Goal: Task Accomplishment & Management: Manage account settings

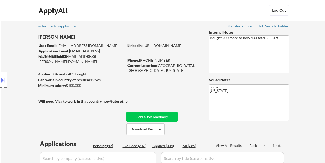
select select ""pending""
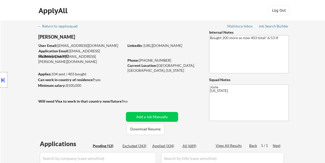
select select ""pending""
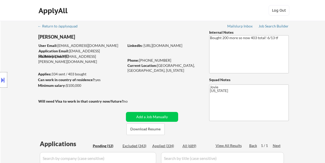
select select ""pending""
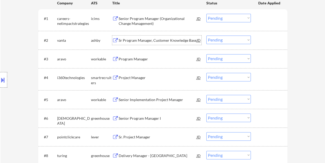
scroll to position [181, 0]
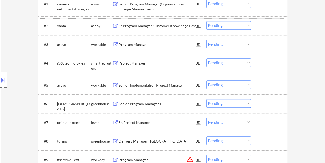
drag, startPoint x: 268, startPoint y: 23, endPoint x: 256, endPoint y: 25, distance: 12.2
click at [266, 24] on div at bounding box center [269, 25] width 23 height 9
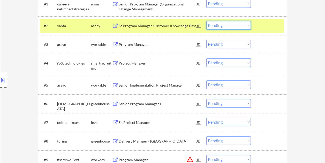
click at [247, 25] on select "Choose an option... Pending Applied Excluded (Questions) Excluded (Expired) Exc…" at bounding box center [228, 25] width 44 height 9
click at [206, 21] on select "Choose an option... Pending Applied Excluded (Questions) Excluded (Expired) Exc…" at bounding box center [228, 25] width 44 height 9
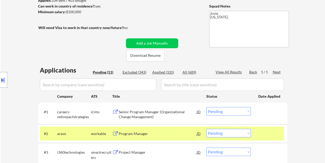
scroll to position [78, 0]
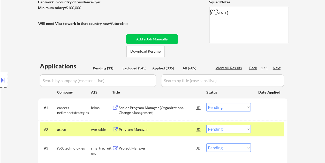
click at [261, 127] on div at bounding box center [269, 128] width 23 height 9
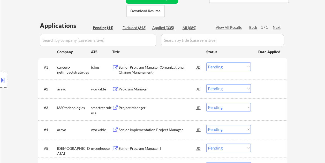
scroll to position [129, 0]
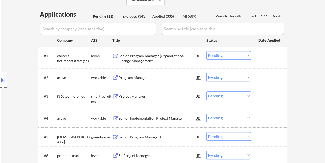
click at [262, 75] on div at bounding box center [269, 77] width 23 height 9
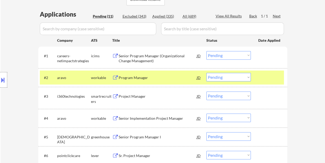
click at [180, 74] on div "Program Manager" at bounding box center [158, 77] width 78 height 9
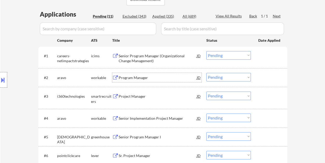
click at [259, 77] on div at bounding box center [269, 77] width 23 height 9
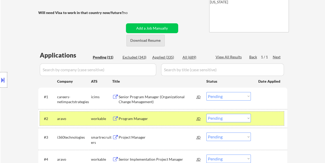
scroll to position [138, 0]
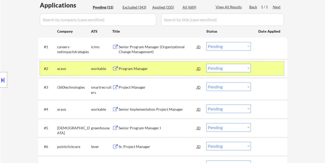
click at [240, 69] on select "Choose an option... Pending Applied Excluded (Questions) Excluded (Expired) Exc…" at bounding box center [228, 68] width 44 height 9
click at [206, 64] on select "Choose an option... Pending Applied Excluded (Questions) Excluded (Expired) Exc…" at bounding box center [228, 68] width 44 height 9
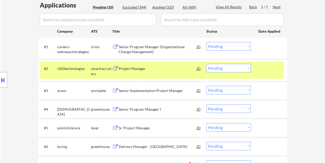
click at [264, 69] on div at bounding box center [269, 68] width 23 height 9
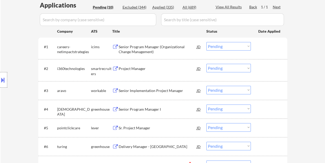
click at [269, 65] on div at bounding box center [269, 68] width 23 height 9
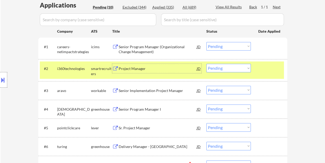
click at [160, 71] on div "Project Manager" at bounding box center [158, 68] width 78 height 9
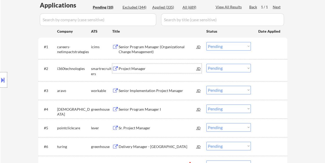
click at [263, 70] on div at bounding box center [269, 68] width 23 height 9
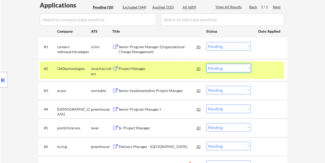
click at [247, 66] on select "Choose an option... Pending Applied Excluded (Questions) Excluded (Expired) Exc…" at bounding box center [228, 68] width 44 height 9
click at [206, 64] on select "Choose an option... Pending Applied Excluded (Questions) Excluded (Expired) Exc…" at bounding box center [228, 68] width 44 height 9
select select ""pending""
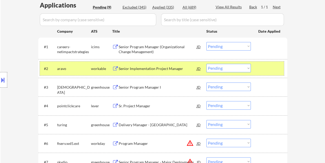
click at [265, 69] on div at bounding box center [269, 68] width 23 height 9
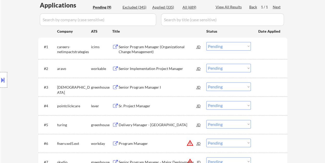
click at [267, 70] on div at bounding box center [269, 68] width 23 height 9
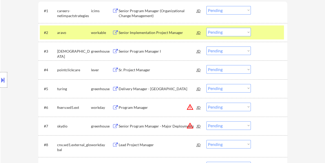
scroll to position [190, 0]
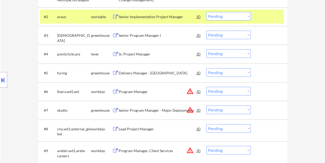
click at [263, 17] on div at bounding box center [269, 16] width 23 height 9
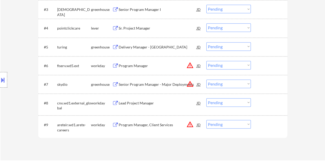
scroll to position [242, 0]
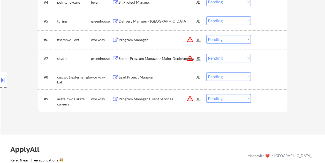
click at [268, 61] on div at bounding box center [269, 58] width 23 height 9
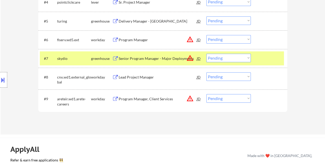
click at [175, 58] on div "Senior Program Manager - Major Deployments" at bounding box center [158, 58] width 78 height 5
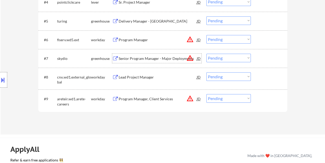
click at [247, 57] on select "Choose an option... Pending Applied Excluded (Questions) Excluded (Expired) Exc…" at bounding box center [228, 58] width 44 height 9
click at [206, 54] on select "Choose an option... Pending Applied Excluded (Questions) Excluded (Expired) Exc…" at bounding box center [228, 58] width 44 height 9
select select ""pending""
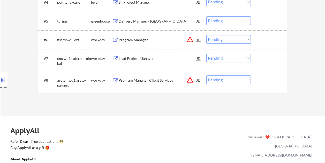
scroll to position [190, 0]
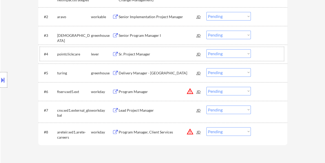
click at [262, 52] on div at bounding box center [269, 53] width 23 height 9
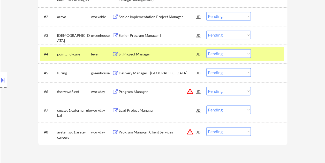
click at [177, 52] on div "Sr. Project Manager" at bounding box center [158, 53] width 78 height 5
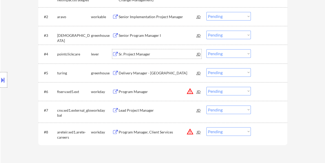
drag, startPoint x: 262, startPoint y: 69, endPoint x: 244, endPoint y: 72, distance: 18.5
click at [262, 70] on div at bounding box center [269, 72] width 23 height 9
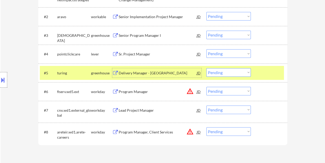
click at [168, 71] on div "Delivery Manager - US" at bounding box center [158, 72] width 78 height 5
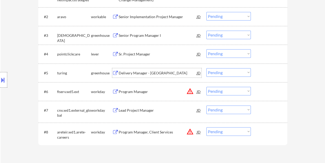
click at [259, 75] on div at bounding box center [269, 72] width 23 height 9
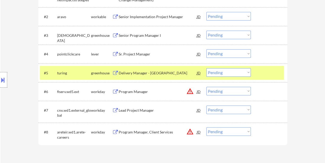
click at [247, 73] on select "Choose an option... Pending Applied Excluded (Questions) Excluded (Expired) Exc…" at bounding box center [228, 72] width 44 height 9
click at [206, 68] on select "Choose an option... Pending Applied Excluded (Questions) Excluded (Expired) Exc…" at bounding box center [228, 72] width 44 height 9
select select ""pending""
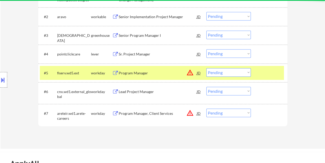
click at [263, 67] on div "#5 fiserv.wd5.ext workday Program Manager JD warning_amber Choose an option... …" at bounding box center [162, 73] width 244 height 14
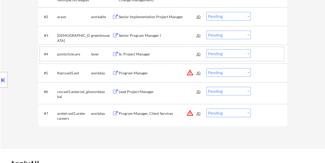
click at [263, 51] on div at bounding box center [269, 53] width 23 height 9
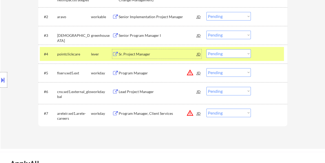
click at [144, 56] on div "Sr. Project Manager" at bounding box center [158, 53] width 78 height 5
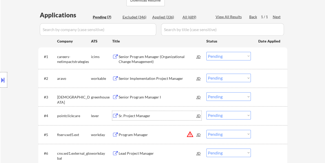
scroll to position [138, 0]
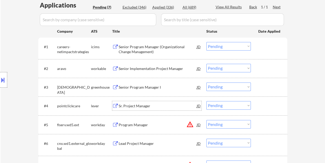
click at [257, 66] on div "#2 aravo workable Senior Implementation Project Manager JD Choose an option... …" at bounding box center [162, 68] width 244 height 14
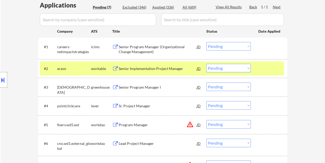
click at [144, 62] on div "#2 aravo workable Senior Implementation Project Manager JD Choose an option... …" at bounding box center [162, 68] width 244 height 14
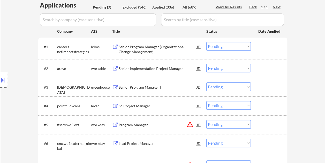
click at [263, 69] on div at bounding box center [269, 68] width 23 height 9
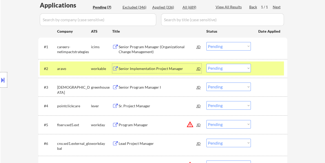
click at [187, 71] on div "Senior Implementation Project Manager" at bounding box center [158, 68] width 78 height 9
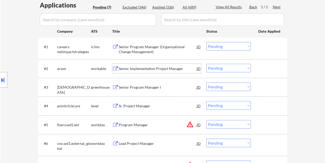
click at [249, 68] on select "Choose an option... Pending Applied Excluded (Questions) Excluded (Expired) Exc…" at bounding box center [228, 68] width 44 height 9
click at [206, 64] on select "Choose an option... Pending Applied Excluded (Questions) Excluded (Expired) Exc…" at bounding box center [228, 68] width 44 height 9
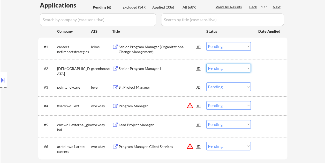
drag, startPoint x: 250, startPoint y: 69, endPoint x: 256, endPoint y: 69, distance: 6.7
click at [250, 69] on select "Choose an option... Pending Applied Excluded (Questions) Excluded (Expired) Exc…" at bounding box center [228, 68] width 44 height 9
click at [271, 67] on div at bounding box center [269, 68] width 23 height 9
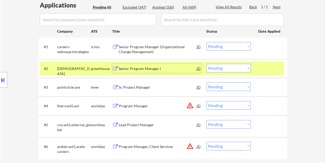
click at [166, 69] on div "Senior Program Manager I" at bounding box center [158, 68] width 78 height 5
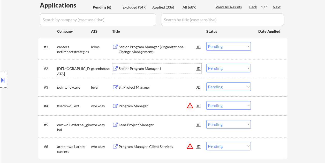
click at [258, 65] on div at bounding box center [269, 68] width 23 height 9
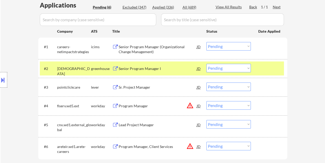
drag, startPoint x: 248, startPoint y: 66, endPoint x: 245, endPoint y: 72, distance: 6.4
click at [248, 66] on select "Choose an option... Pending Applied Excluded (Questions) Excluded (Expired) Exc…" at bounding box center [228, 68] width 44 height 9
click at [206, 64] on select "Choose an option... Pending Applied Excluded (Questions) Excluded (Expired) Exc…" at bounding box center [228, 68] width 44 height 9
select select ""pending""
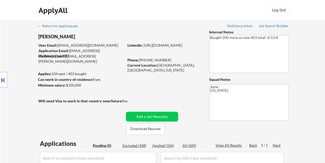
scroll to position [0, 0]
drag, startPoint x: 160, startPoint y: 146, endPoint x: 152, endPoint y: 137, distance: 12.5
click at [160, 146] on div "Applied (336)" at bounding box center [165, 145] width 26 height 5
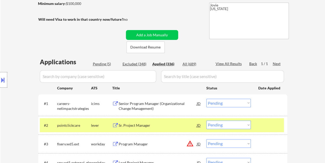
scroll to position [103, 0]
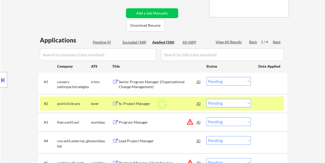
select select ""applied""
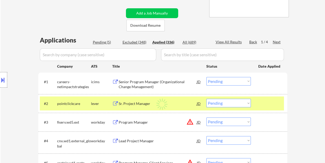
select select ""applied""
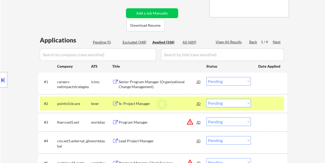
select select ""applied""
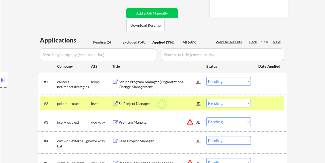
select select ""applied""
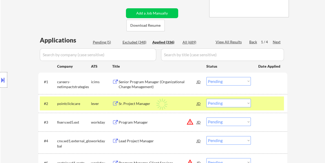
select select ""applied""
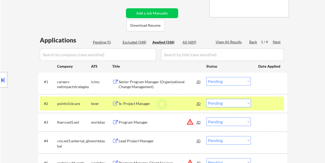
select select ""applied""
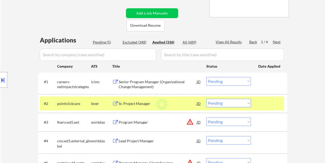
select select ""applied""
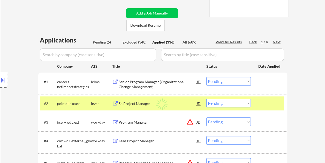
select select ""applied""
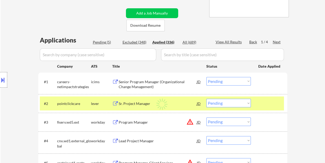
select select ""applied""
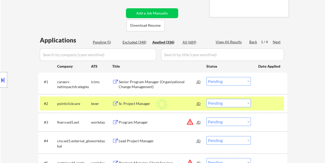
select select ""applied""
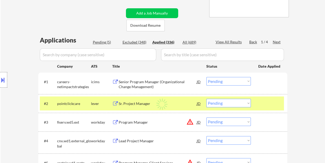
select select ""applied""
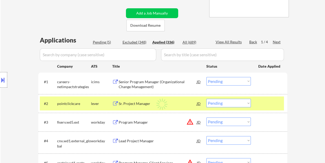
select select ""applied""
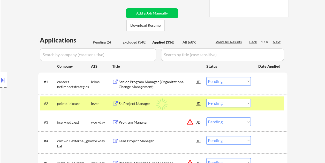
select select ""applied""
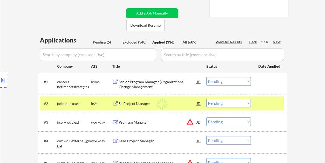
select select ""applied""
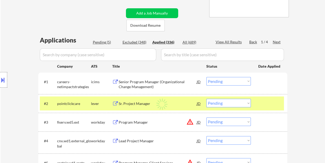
select select ""applied""
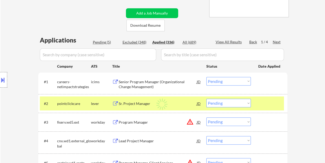
select select ""applied""
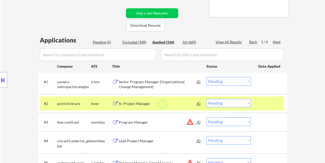
select select ""applied""
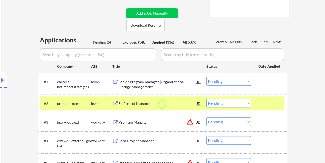
select select ""applied""
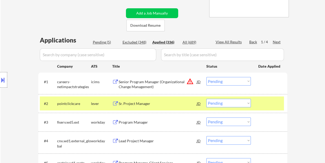
select select ""applied""
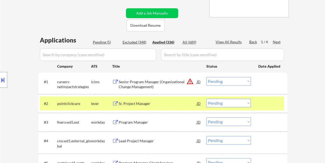
select select ""applied""
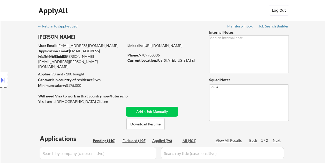
select select ""pending""
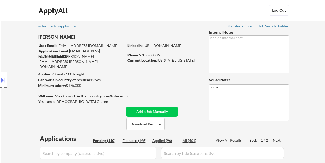
select select ""pending""
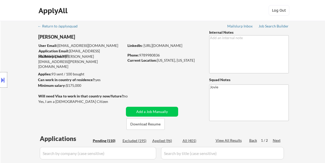
select select ""pending""
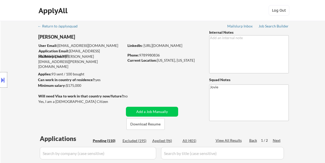
select select ""pending""
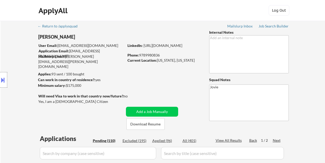
select select ""pending""
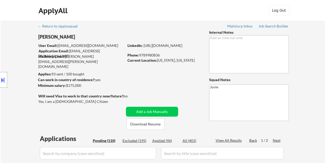
select select ""pending""
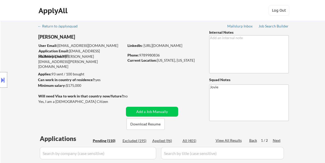
select select ""pending""
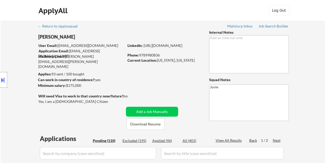
select select ""pending""
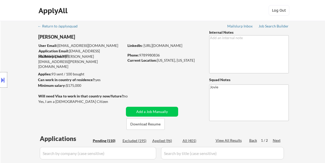
select select ""pending""
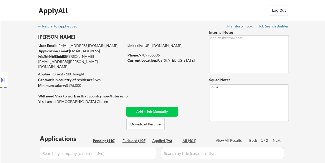
select select ""pending""
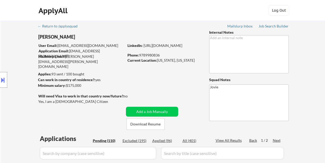
select select ""pending""
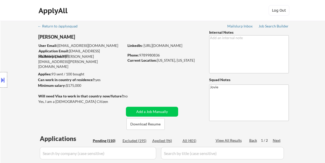
select select ""pending""
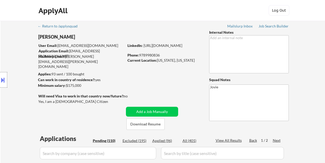
select select ""pending""
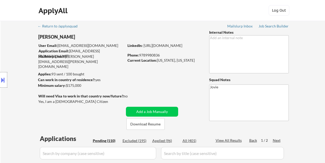
select select ""pending""
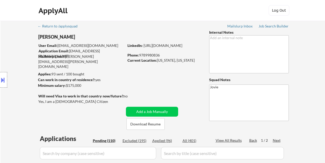
select select ""pending""
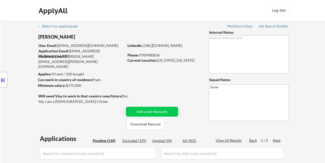
select select ""pending""
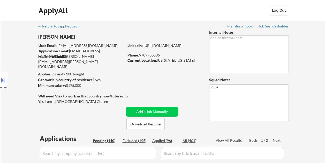
select select ""pending""
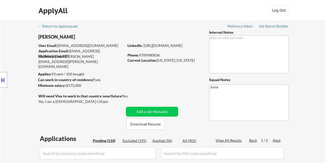
select select ""pending""
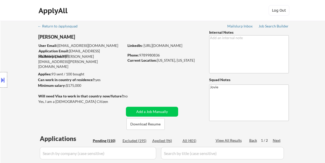
select select ""pending""
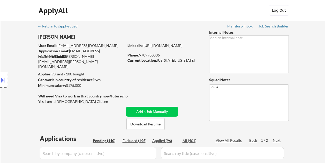
select select ""pending""
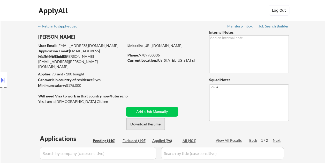
click at [154, 124] on button "Download Resume" at bounding box center [145, 124] width 38 height 12
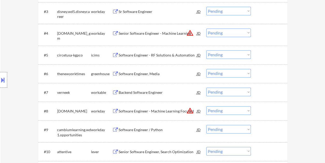
scroll to position [207, 0]
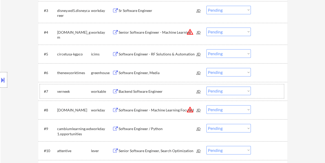
click at [266, 88] on div at bounding box center [269, 90] width 23 height 9
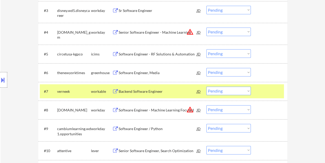
click at [176, 92] on div "Backend Software Engineer" at bounding box center [158, 91] width 78 height 5
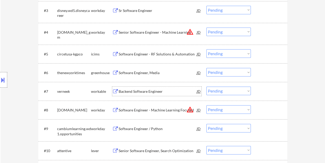
click at [259, 93] on div at bounding box center [269, 90] width 23 height 9
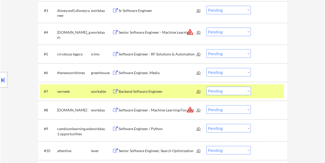
click at [248, 90] on select "Choose an option... Pending Applied Excluded (Questions) Excluded (Expired) Exc…" at bounding box center [228, 90] width 44 height 9
click at [206, 86] on select "Choose an option... Pending Applied Excluded (Questions) Excluded (Expired) Exc…" at bounding box center [228, 90] width 44 height 9
select select ""pending""
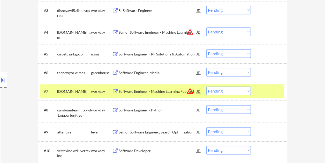
click at [265, 87] on div at bounding box center [269, 90] width 23 height 9
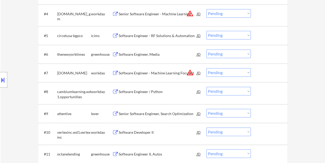
scroll to position [259, 0]
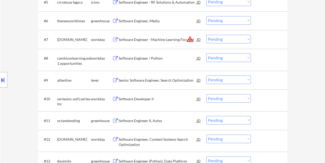
click at [264, 80] on div at bounding box center [269, 79] width 23 height 9
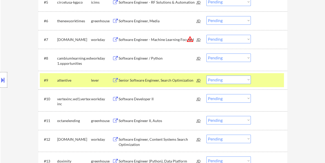
click at [161, 78] on div "Senior Software Engineer, Search Optimization" at bounding box center [158, 80] width 78 height 5
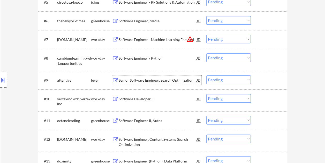
click at [259, 77] on div at bounding box center [269, 79] width 23 height 9
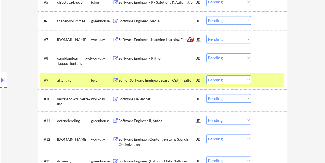
click at [248, 79] on select "Choose an option... Pending Applied Excluded (Questions) Excluded (Expired) Exc…" at bounding box center [228, 79] width 44 height 9
click at [206, 75] on select "Choose an option... Pending Applied Excluded (Questions) Excluded (Expired) Exc…" at bounding box center [228, 79] width 44 height 9
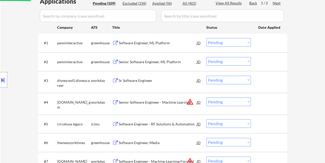
scroll to position [129, 0]
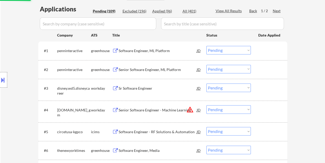
select select ""pending""
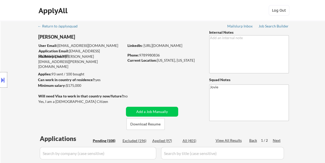
click at [189, 11] on div "ApplyAll Log In Sign Up Log Out" at bounding box center [162, 11] width 259 height 13
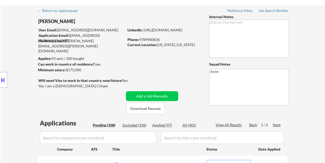
scroll to position [26, 0]
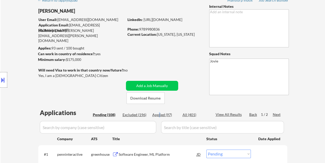
click at [159, 113] on div "Applied (97)" at bounding box center [165, 114] width 26 height 5
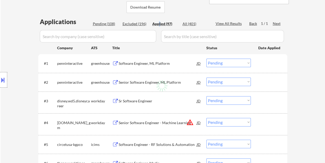
scroll to position [129, 0]
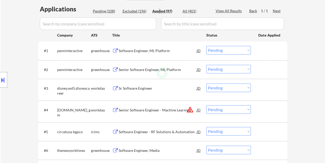
select select ""applied""
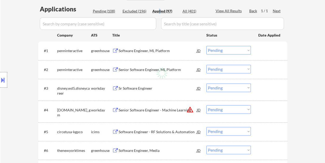
select select ""applied""
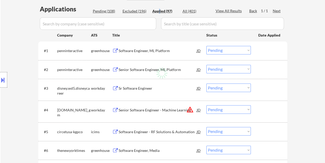
select select ""applied""
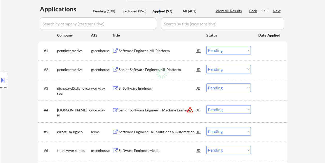
select select ""applied""
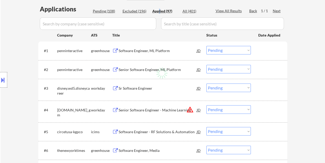
select select ""applied""
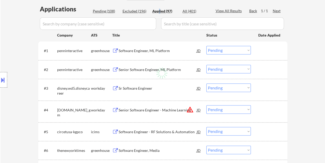
select select ""applied""
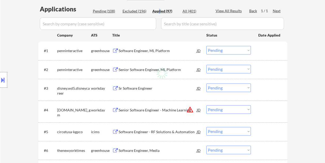
select select ""applied""
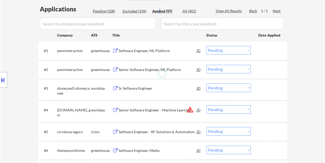
select select ""applied""
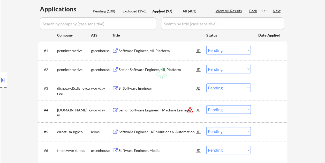
select select ""applied""
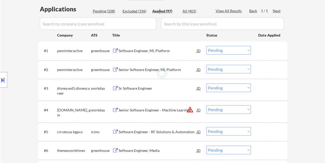
select select ""applied""
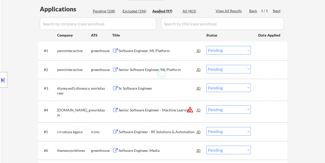
select select ""applied""
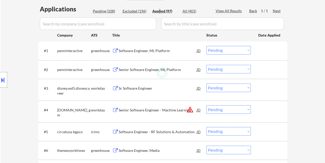
select select ""applied""
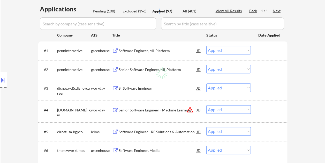
select select ""applied""
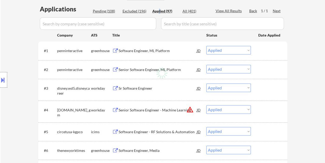
select select ""applied""
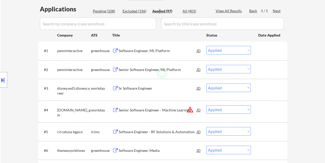
select select ""applied""
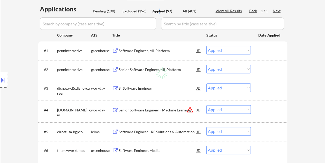
select select ""applied""
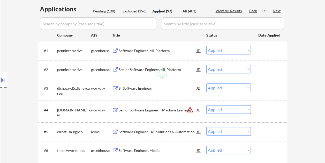
select select ""applied""
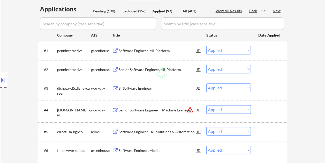
select select ""applied""
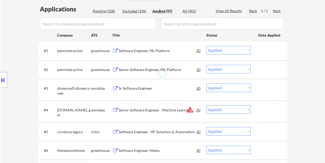
select select ""applied""
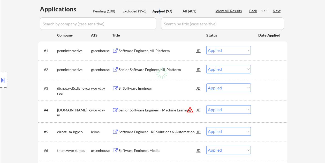
select select ""applied""
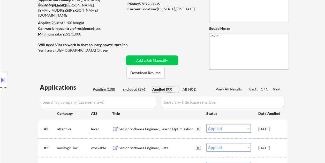
scroll to position [52, 0]
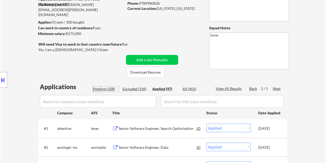
click at [106, 89] on div "Pending (108)" at bounding box center [106, 88] width 26 height 5
select select ""pending""
click at [163, 88] on div "Applied (97)" at bounding box center [165, 88] width 26 height 5
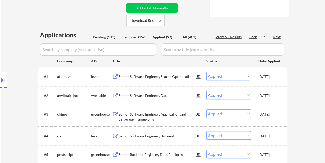
scroll to position [129, 0]
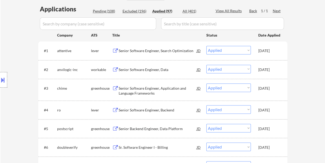
click at [105, 9] on div "Pending (108)" at bounding box center [106, 11] width 26 height 5
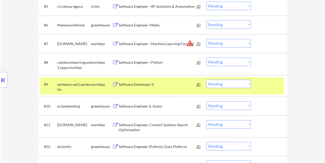
scroll to position [259, 0]
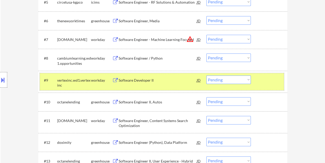
click at [265, 80] on div at bounding box center [269, 79] width 23 height 9
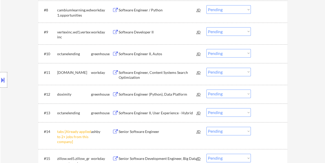
scroll to position [310, 0]
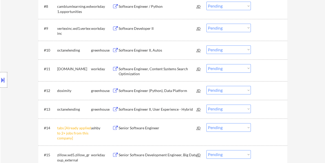
click at [267, 47] on div at bounding box center [269, 49] width 23 height 9
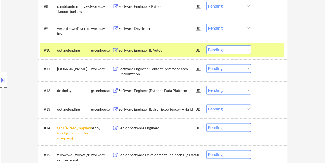
click at [160, 53] on div "Software Engineer II, Autos" at bounding box center [158, 49] width 78 height 9
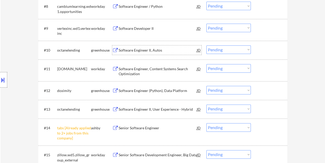
click at [260, 47] on div at bounding box center [269, 49] width 23 height 9
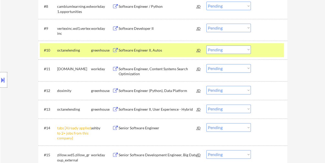
click at [245, 51] on select "Choose an option... Pending Applied Excluded (Questions) Excluded (Expired) Exc…" at bounding box center [228, 49] width 44 height 9
click at [206, 45] on select "Choose an option... Pending Applied Excluded (Questions) Excluded (Expired) Exc…" at bounding box center [228, 49] width 44 height 9
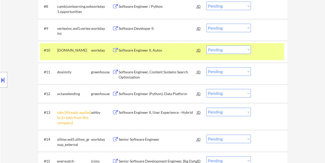
click at [260, 49] on div at bounding box center [269, 49] width 23 height 9
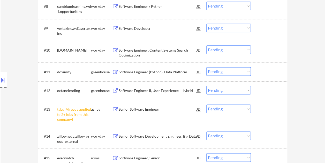
click at [269, 71] on div at bounding box center [269, 71] width 23 height 9
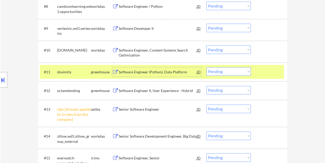
click at [159, 70] on div "Software Engineer (Python), Data Platform" at bounding box center [158, 71] width 78 height 5
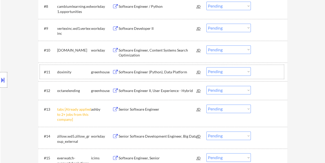
click at [262, 74] on div at bounding box center [269, 71] width 23 height 9
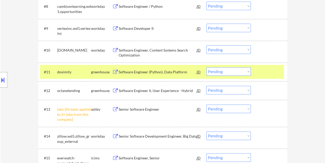
click at [249, 71] on select "Choose an option... Pending Applied Excluded (Questions) Excluded (Expired) Exc…" at bounding box center [228, 71] width 44 height 9
click at [206, 67] on select "Choose an option... Pending Applied Excluded (Questions) Excluded (Expired) Exc…" at bounding box center [228, 71] width 44 height 9
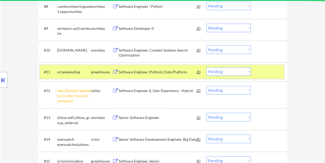
click at [262, 65] on div "#11 octanelending greenhouse Software Engineer (Python), Data Platform JD Choos…" at bounding box center [162, 72] width 244 height 14
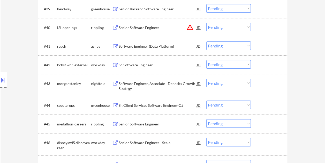
scroll to position [931, 0]
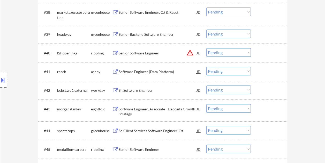
click at [263, 71] on div at bounding box center [269, 71] width 23 height 9
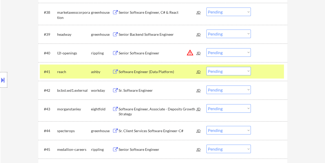
click at [149, 70] on div "Software Engineer (Data Platform)" at bounding box center [158, 71] width 78 height 5
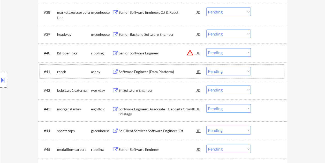
click at [263, 71] on div at bounding box center [269, 71] width 23 height 9
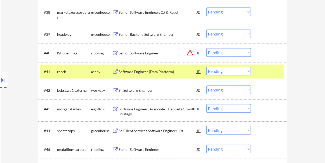
click at [247, 72] on select "Choose an option... Pending Applied Excluded (Questions) Excluded (Expired) Exc…" at bounding box center [228, 71] width 44 height 9
click at [206, 67] on select "Choose an option... Pending Applied Excluded (Questions) Excluded (Expired) Exc…" at bounding box center [228, 71] width 44 height 9
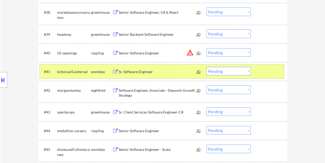
click at [262, 73] on div at bounding box center [269, 71] width 23 height 9
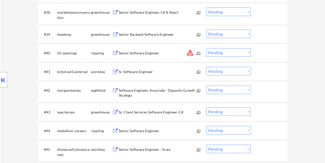
click at [259, 35] on div at bounding box center [269, 33] width 23 height 9
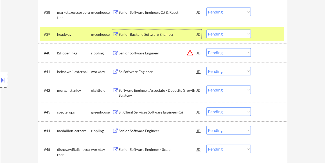
click at [167, 35] on div "Senior Backend Software Engineer" at bounding box center [158, 34] width 78 height 5
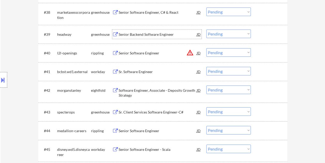
click at [262, 34] on div at bounding box center [269, 33] width 23 height 9
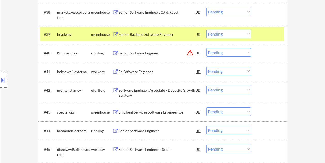
drag, startPoint x: 248, startPoint y: 36, endPoint x: 246, endPoint y: 38, distance: 2.9
click at [248, 36] on select "Choose an option... Pending Applied Excluded (Questions) Excluded (Expired) Exc…" at bounding box center [228, 33] width 44 height 9
click at [206, 29] on select "Choose an option... Pending Applied Excluded (Questions) Excluded (Expired) Exc…" at bounding box center [228, 33] width 44 height 9
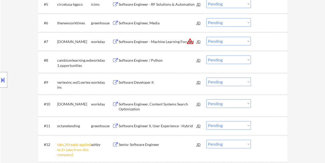
scroll to position [259, 0]
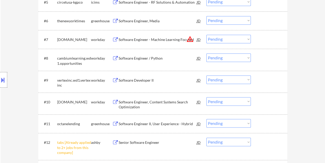
drag, startPoint x: 262, startPoint y: 17, endPoint x: 254, endPoint y: 22, distance: 8.9
click at [261, 18] on div at bounding box center [269, 20] width 23 height 9
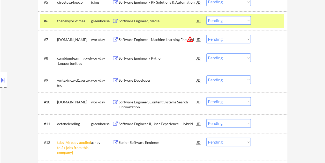
click at [176, 22] on div "Software Engineer, Media" at bounding box center [158, 20] width 78 height 5
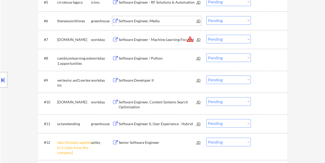
click at [253, 22] on div "#6 thenewyorktimes greenhouse Software Engineer, Media JD Choose an option... P…" at bounding box center [162, 21] width 244 height 14
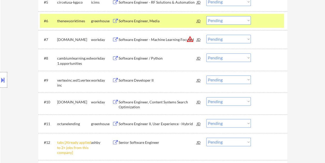
click at [246, 21] on select "Choose an option... Pending Applied Excluded (Questions) Excluded (Expired) Exc…" at bounding box center [228, 20] width 44 height 9
click at [206, 16] on select "Choose an option... Pending Applied Excluded (Questions) Excluded (Expired) Exc…" at bounding box center [228, 20] width 44 height 9
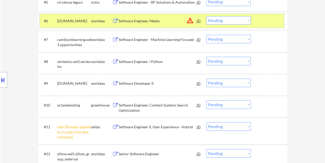
click at [260, 20] on div at bounding box center [269, 20] width 23 height 9
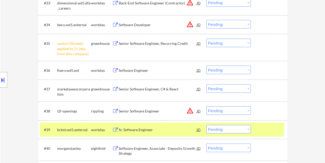
scroll to position [853, 0]
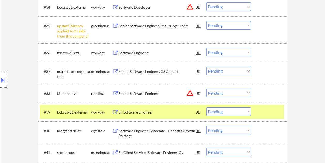
click at [262, 110] on div at bounding box center [269, 111] width 23 height 9
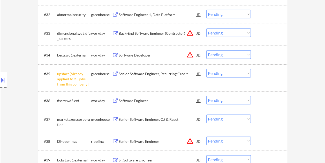
scroll to position [802, 0]
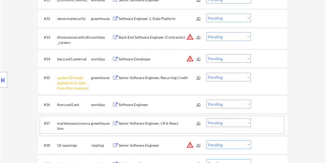
drag, startPoint x: 264, startPoint y: 119, endPoint x: 206, endPoint y: 128, distance: 59.1
click at [264, 119] on div at bounding box center [269, 122] width 23 height 9
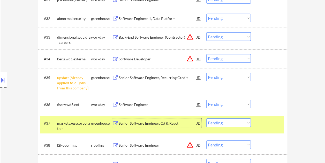
click at [176, 125] on div "Senior Software Engineer, C# & React" at bounding box center [158, 122] width 78 height 5
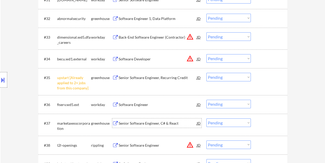
click at [246, 124] on select "Choose an option... Pending Applied Excluded (Questions) Excluded (Expired) Exc…" at bounding box center [228, 122] width 44 height 9
click at [206, 118] on select "Choose an option... Pending Applied Excluded (Questions) Excluded (Expired) Exc…" at bounding box center [228, 122] width 44 height 9
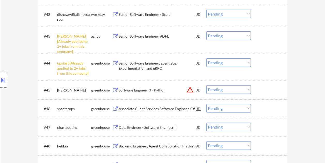
scroll to position [1008, 0]
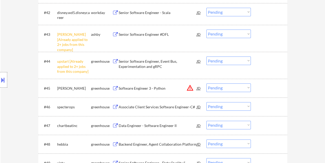
click at [263, 85] on div at bounding box center [269, 87] width 23 height 9
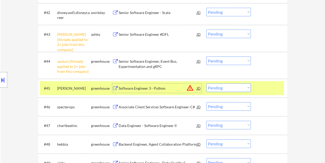
click at [160, 86] on div "Software Engineer 3 - Python" at bounding box center [158, 88] width 78 height 5
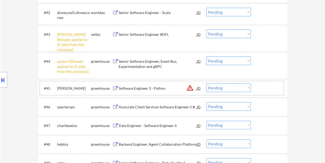
click at [254, 86] on div "#45 [PERSON_NAME] greenhouse Software Engineer 3 - Python JD warning_amber Choo…" at bounding box center [162, 88] width 244 height 14
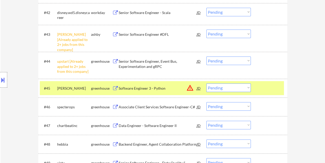
click at [248, 88] on select "Choose an option... Pending Applied Excluded (Questions) Excluded (Expired) Exc…" at bounding box center [228, 87] width 44 height 9
click at [206, 83] on select "Choose an option... Pending Applied Excluded (Questions) Excluded (Expired) Exc…" at bounding box center [228, 87] width 44 height 9
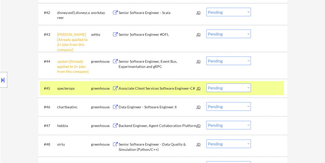
click at [272, 87] on div at bounding box center [269, 87] width 23 height 9
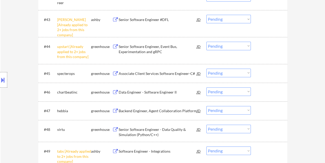
scroll to position [1034, 0]
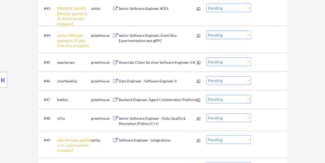
click at [259, 63] on div at bounding box center [269, 61] width 23 height 9
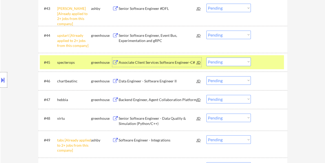
click at [163, 61] on div "Associate Client Services Software Engineer-C#" at bounding box center [158, 62] width 78 height 5
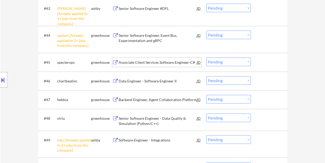
click at [265, 63] on div at bounding box center [269, 61] width 23 height 9
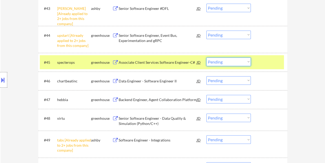
click at [247, 63] on select "Choose an option... Pending Applied Excluded (Questions) Excluded (Expired) Exc…" at bounding box center [228, 61] width 44 height 9
click at [206, 57] on select "Choose an option... Pending Applied Excluded (Questions) Excluded (Expired) Exc…" at bounding box center [228, 61] width 44 height 9
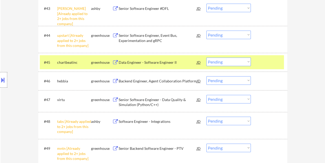
click at [274, 63] on div at bounding box center [269, 61] width 23 height 9
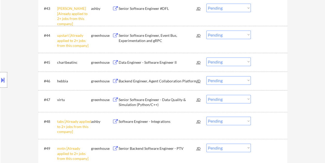
click at [274, 63] on div at bounding box center [269, 61] width 23 height 9
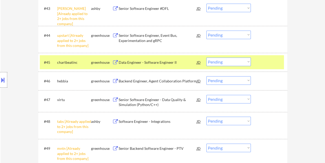
click at [170, 64] on div "Data Engineer - Software Engineer II" at bounding box center [158, 62] width 78 height 5
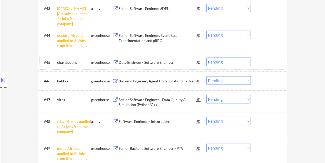
drag, startPoint x: 266, startPoint y: 57, endPoint x: 252, endPoint y: 61, distance: 14.1
click at [265, 58] on div at bounding box center [269, 61] width 23 height 9
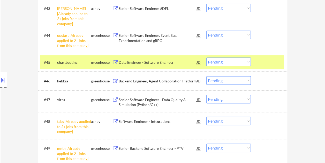
click at [249, 62] on select "Choose an option... Pending Applied Excluded (Questions) Excluded (Expired) Exc…" at bounding box center [228, 61] width 44 height 9
click at [206, 57] on select "Choose an option... Pending Applied Excluded (Questions) Excluded (Expired) Exc…" at bounding box center [228, 61] width 44 height 9
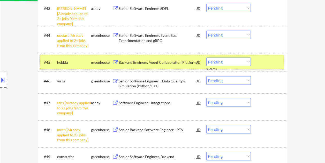
click at [260, 64] on div at bounding box center [269, 61] width 23 height 9
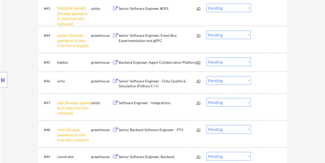
click at [265, 61] on div at bounding box center [269, 61] width 23 height 9
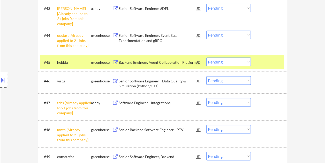
click at [138, 65] on div "Backend Engineer, Agent Collaboration Platform" at bounding box center [158, 61] width 78 height 9
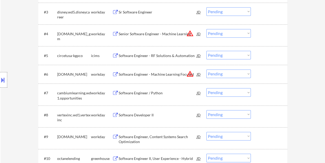
scroll to position [0, 0]
